Goal: Information Seeking & Learning: Learn about a topic

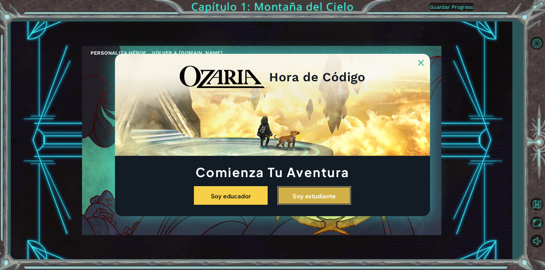
click at [322, 193] on font "Soy estudiante" at bounding box center [313, 196] width 43 height 7
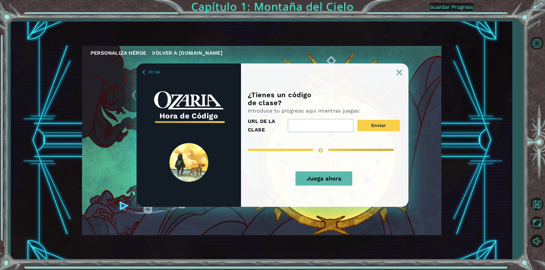
click at [329, 126] on input "URL DE LA CLASE" at bounding box center [321, 125] width 66 height 13
type input "k"
click at [357, 120] on button "Enviar" at bounding box center [378, 125] width 43 height 11
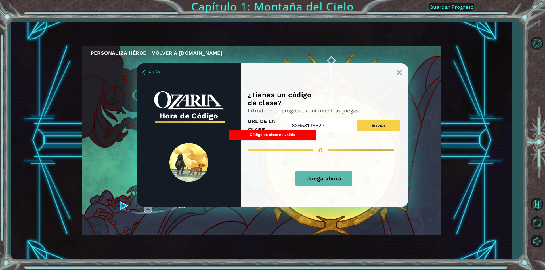
click at [357, 120] on button "Enviar" at bounding box center [378, 125] width 43 height 11
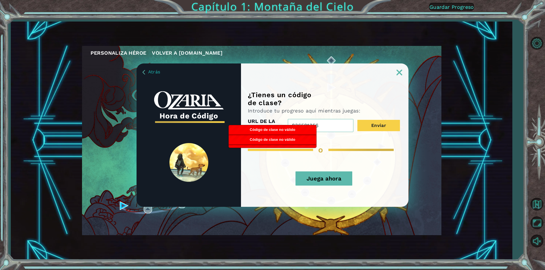
click at [357, 120] on button "Enviar" at bounding box center [378, 125] width 43 height 11
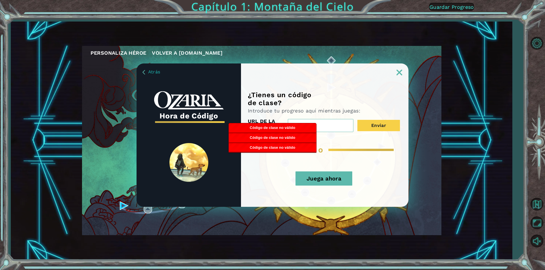
click at [357, 120] on button "Enviar" at bounding box center [378, 125] width 43 height 11
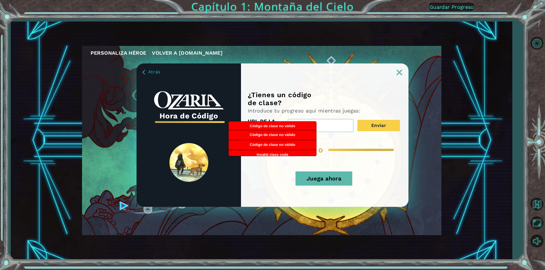
click at [357, 120] on button "Enviar" at bounding box center [378, 125] width 43 height 11
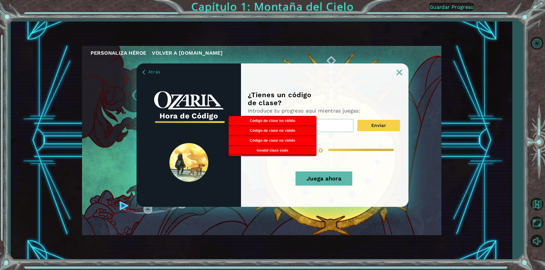
click at [357, 120] on button "Enviar" at bounding box center [378, 125] width 43 height 11
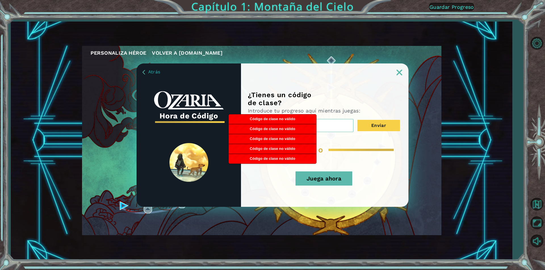
click at [357, 120] on button "Enviar" at bounding box center [378, 125] width 43 height 11
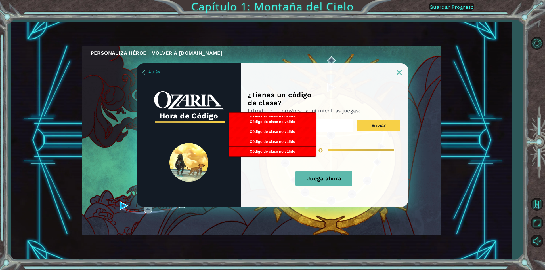
click at [357, 120] on button "Enviar" at bounding box center [378, 125] width 43 height 11
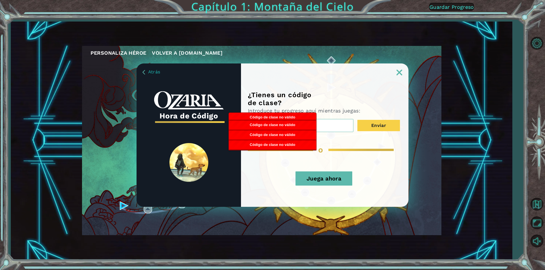
type input "8"
click at [357, 120] on button "Enviar" at bounding box center [378, 125] width 43 height 11
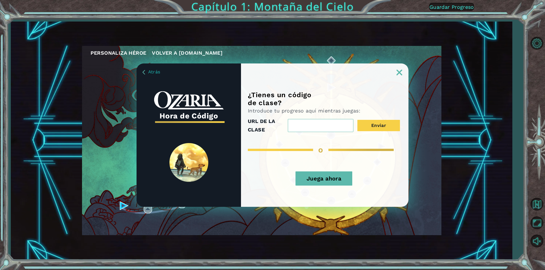
paste input "FullCityLife"
type input "FullCityLife"
click at [339, 179] on font "Juega ahora" at bounding box center [323, 178] width 35 height 7
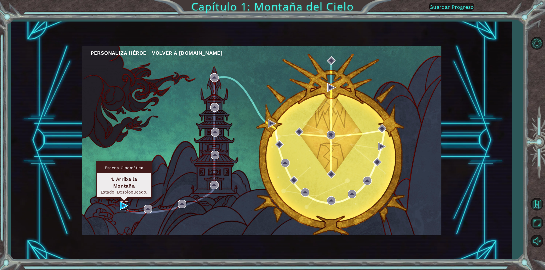
click at [123, 208] on img at bounding box center [124, 206] width 9 height 9
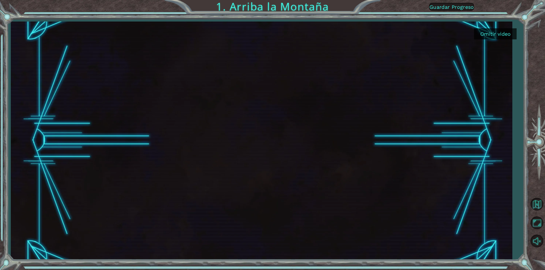
click at [320, 185] on div at bounding box center [261, 141] width 423 height 238
click at [489, 34] on font "Omitir video" at bounding box center [495, 34] width 30 height 6
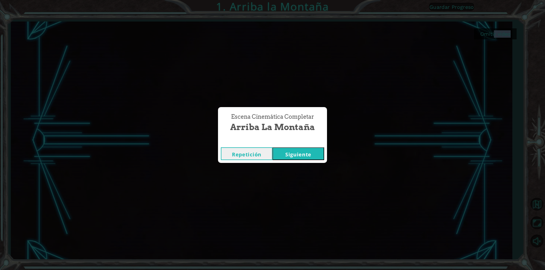
click at [309, 152] on font "Siguiente" at bounding box center [298, 154] width 26 height 7
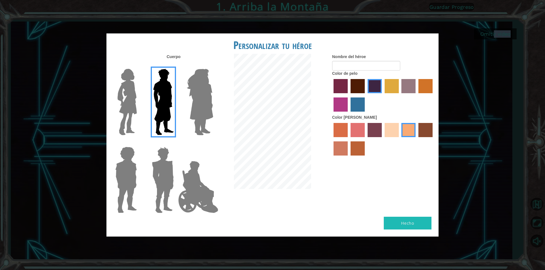
click at [122, 97] on img at bounding box center [127, 102] width 24 height 71
click at [139, 65] on input "Héroe Connie" at bounding box center [139, 65] width 0 height 0
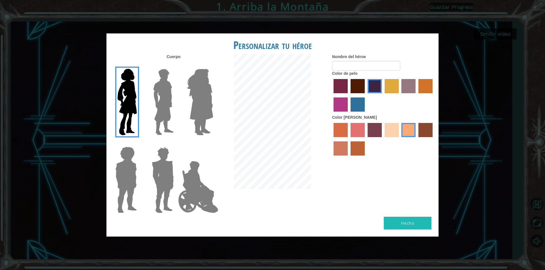
click at [356, 103] on label "color de cabello lachmara" at bounding box center [357, 105] width 14 height 14
click at [348, 114] on input "color de cabello lachmara" at bounding box center [348, 114] width 0 height 0
click at [365, 66] on input "Nombre del héroe" at bounding box center [366, 66] width 68 height 10
type input "jix"
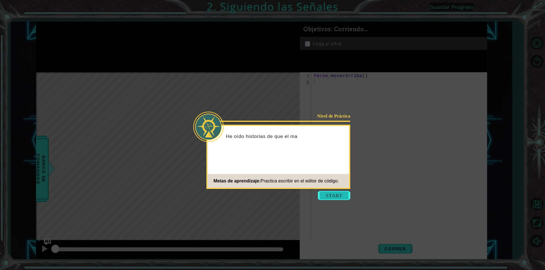
click at [339, 195] on button "Start" at bounding box center [334, 195] width 32 height 9
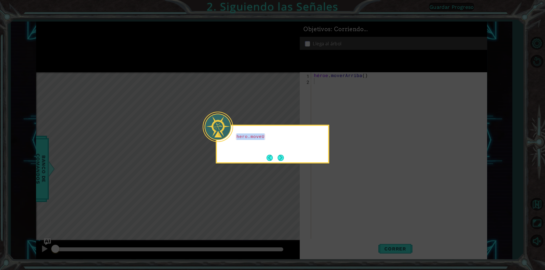
drag, startPoint x: 298, startPoint y: 141, endPoint x: 291, endPoint y: 146, distance: 8.6
click at [290, 146] on div "hero.moveU" at bounding box center [272, 139] width 111 height 23
drag, startPoint x: 291, startPoint y: 146, endPoint x: 285, endPoint y: 154, distance: 10.3
click at [285, 151] on div "hero.moveUp() me llevará ar" at bounding box center [272, 138] width 111 height 25
click at [284, 154] on button "Next" at bounding box center [280, 157] width 9 height 9
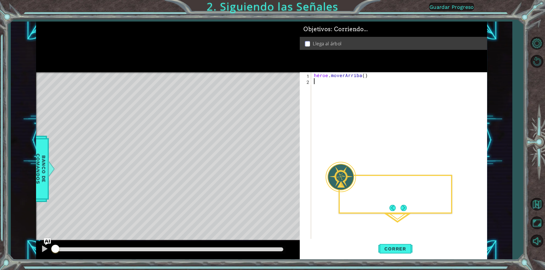
click at [284, 154] on div "Mapa de niveles" at bounding box center [167, 155] width 262 height 167
click at [317, 81] on div "héroe . [GEOGRAPHIC_DATA] ( )" at bounding box center [400, 161] width 175 height 179
type textarea "hero"
click at [337, 83] on div "hero . moveUp ( ) hero" at bounding box center [400, 161] width 175 height 179
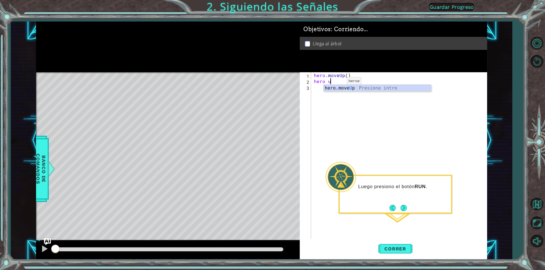
type textarea "hero up"
click at [328, 86] on div "hero.move Up Presiona intro" at bounding box center [376, 95] width 107 height 20
click at [391, 252] on span "Correr" at bounding box center [394, 249] width 33 height 6
